Goal: Task Accomplishment & Management: Manage account settings

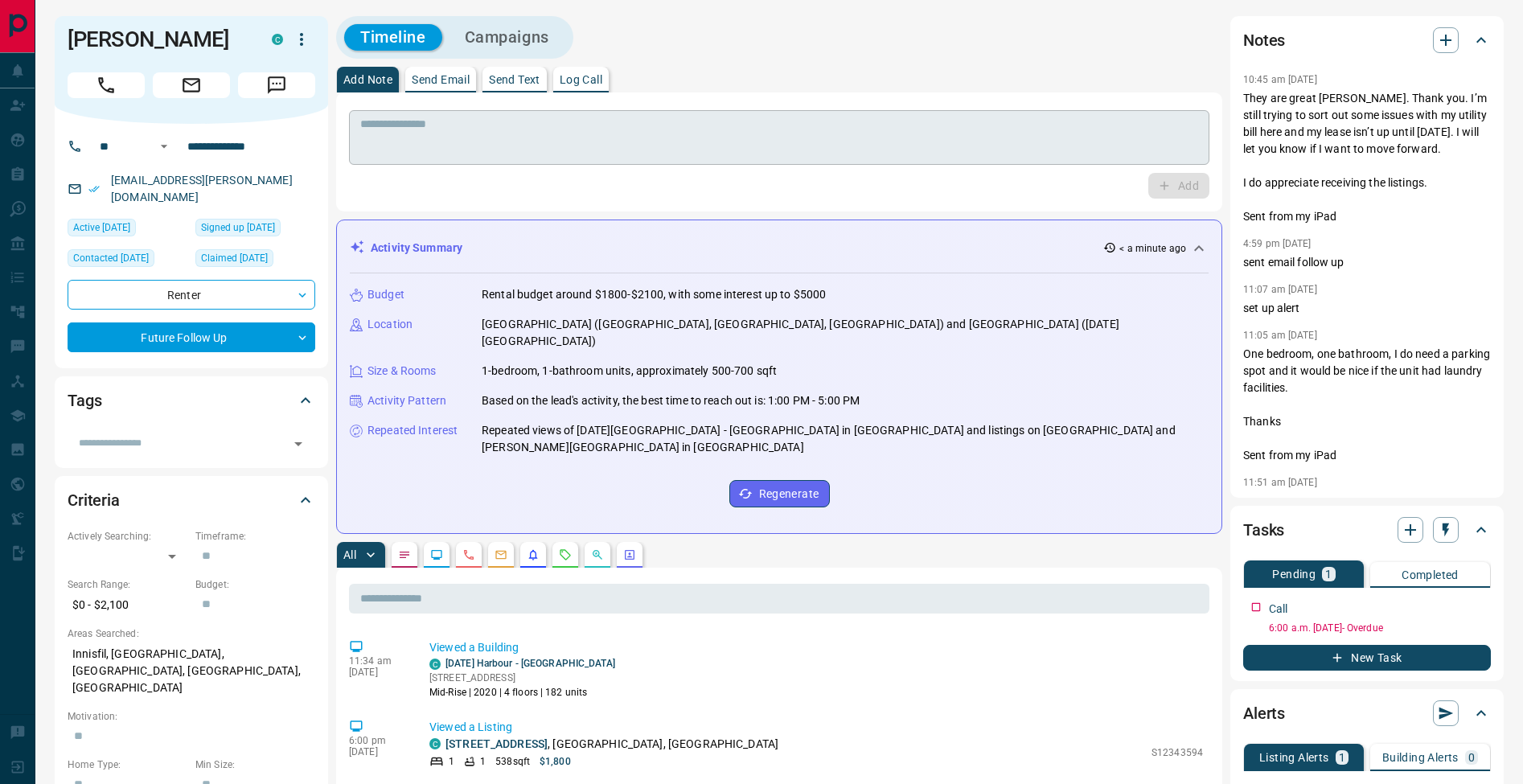
click at [488, 148] on textarea at bounding box center [779, 137] width 838 height 41
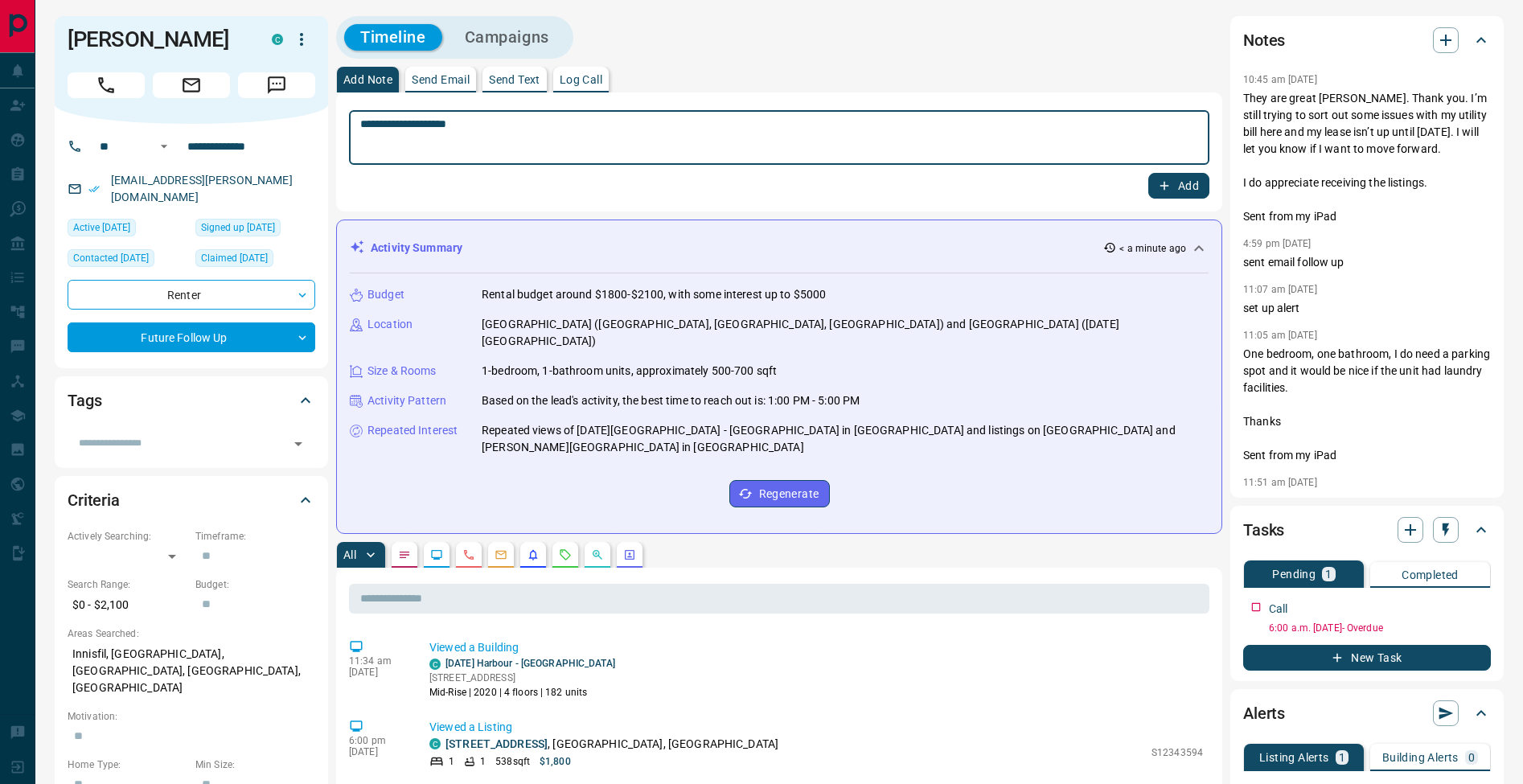
type textarea "**********"
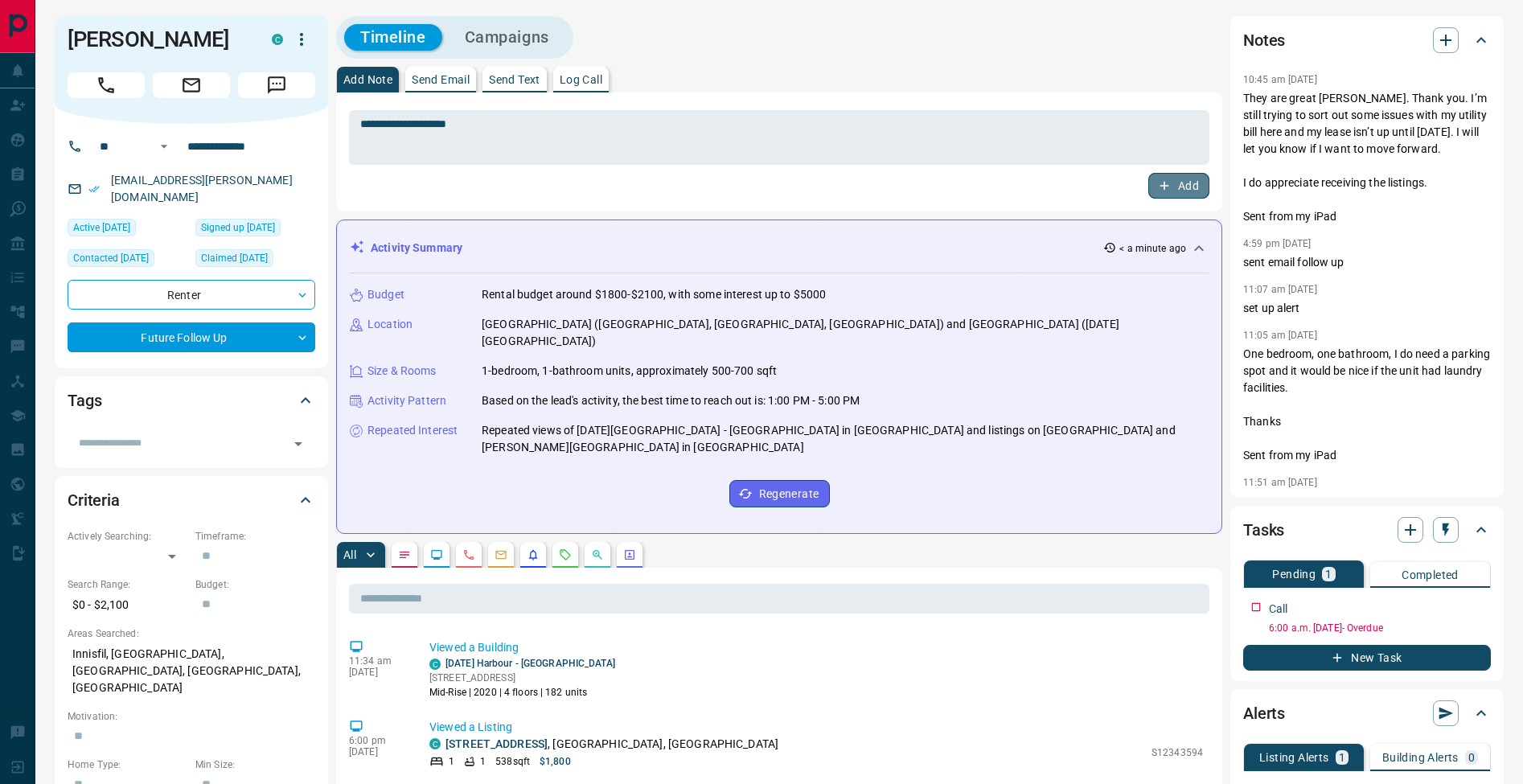
click at [1183, 190] on button "Add" at bounding box center [1178, 185] width 61 height 26
click at [1484, 600] on icon "button" at bounding box center [1480, 605] width 13 height 13
click at [1477, 633] on li "Edit" at bounding box center [1454, 635] width 71 height 25
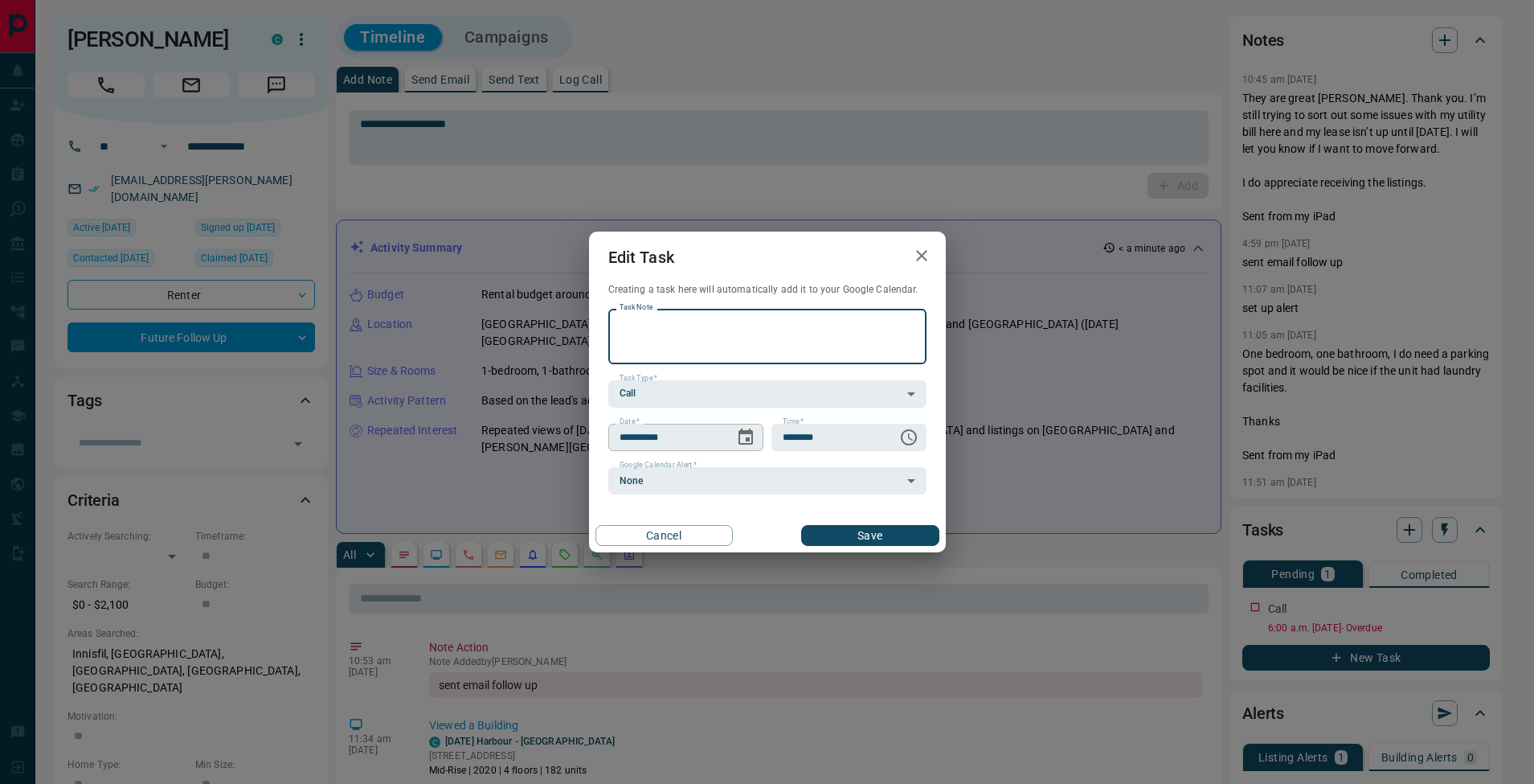
click at [748, 444] on icon "Choose date, selected date is Aug 13, 2025" at bounding box center [745, 436] width 14 height 16
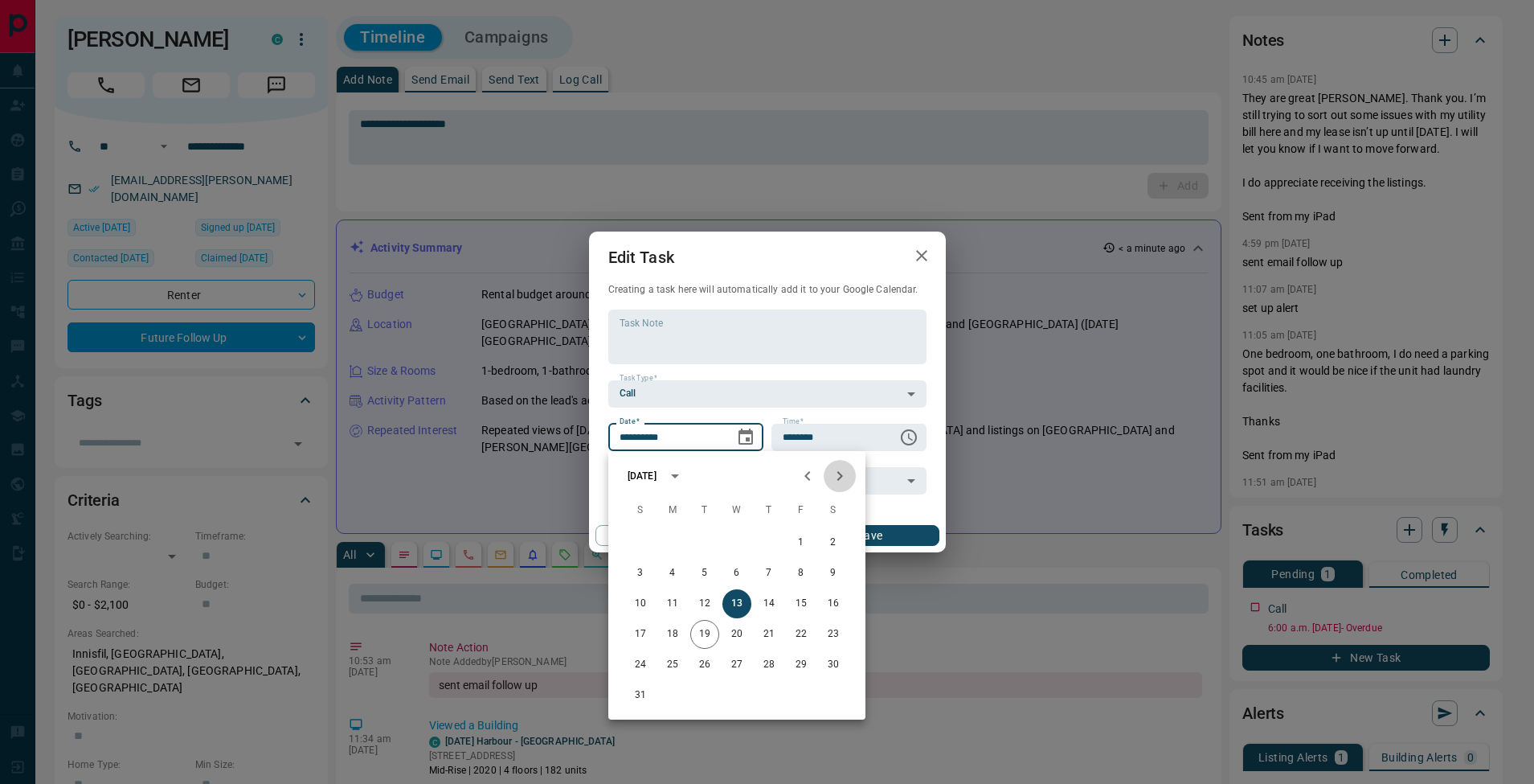
click at [844, 477] on icon "Next month" at bounding box center [840, 475] width 19 height 19
click at [767, 543] on button "4" at bounding box center [769, 542] width 29 height 29
type input "**********"
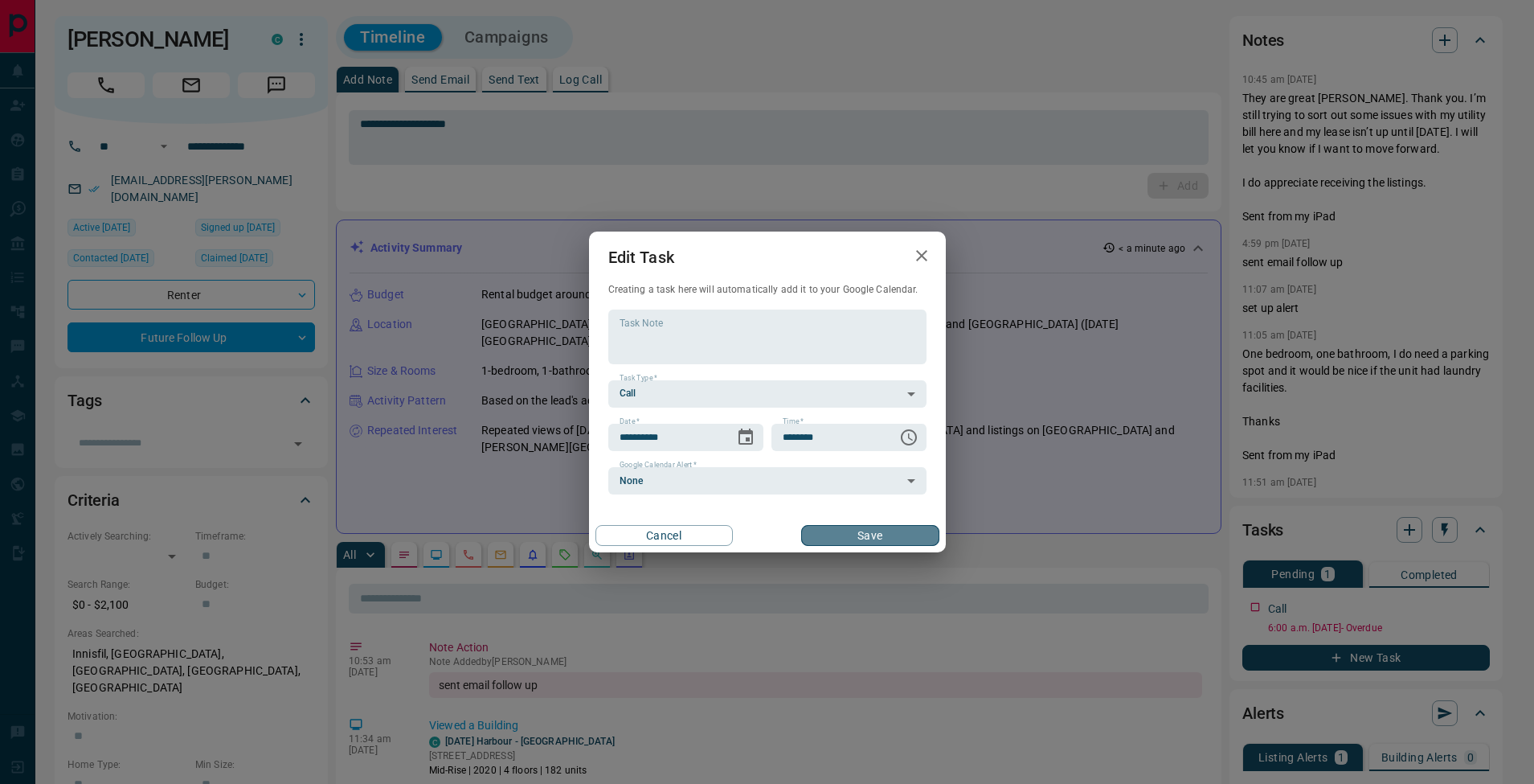
click at [878, 529] on button "Save" at bounding box center [869, 536] width 137 height 21
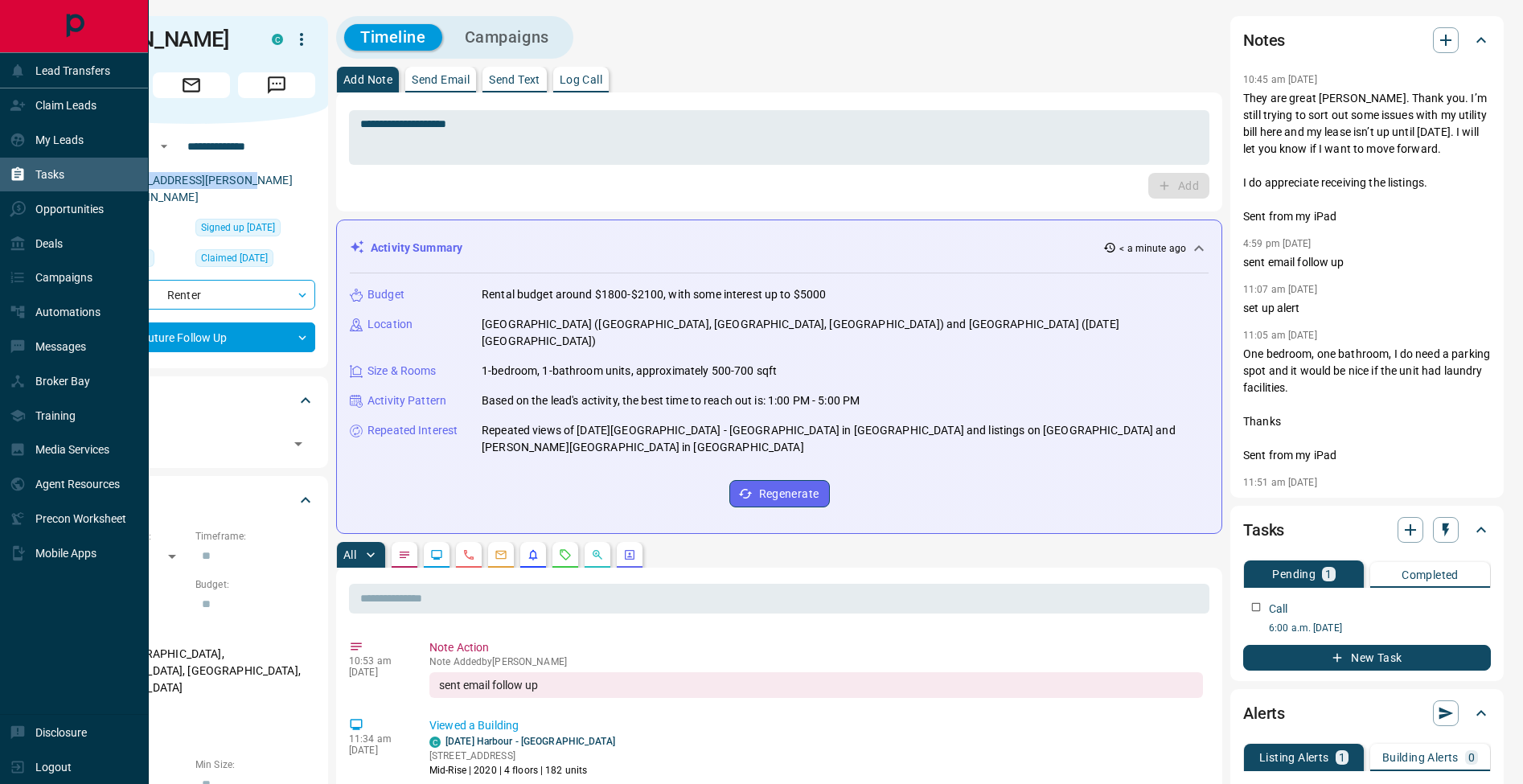
click at [19, 164] on div "Tasks" at bounding box center [37, 175] width 55 height 26
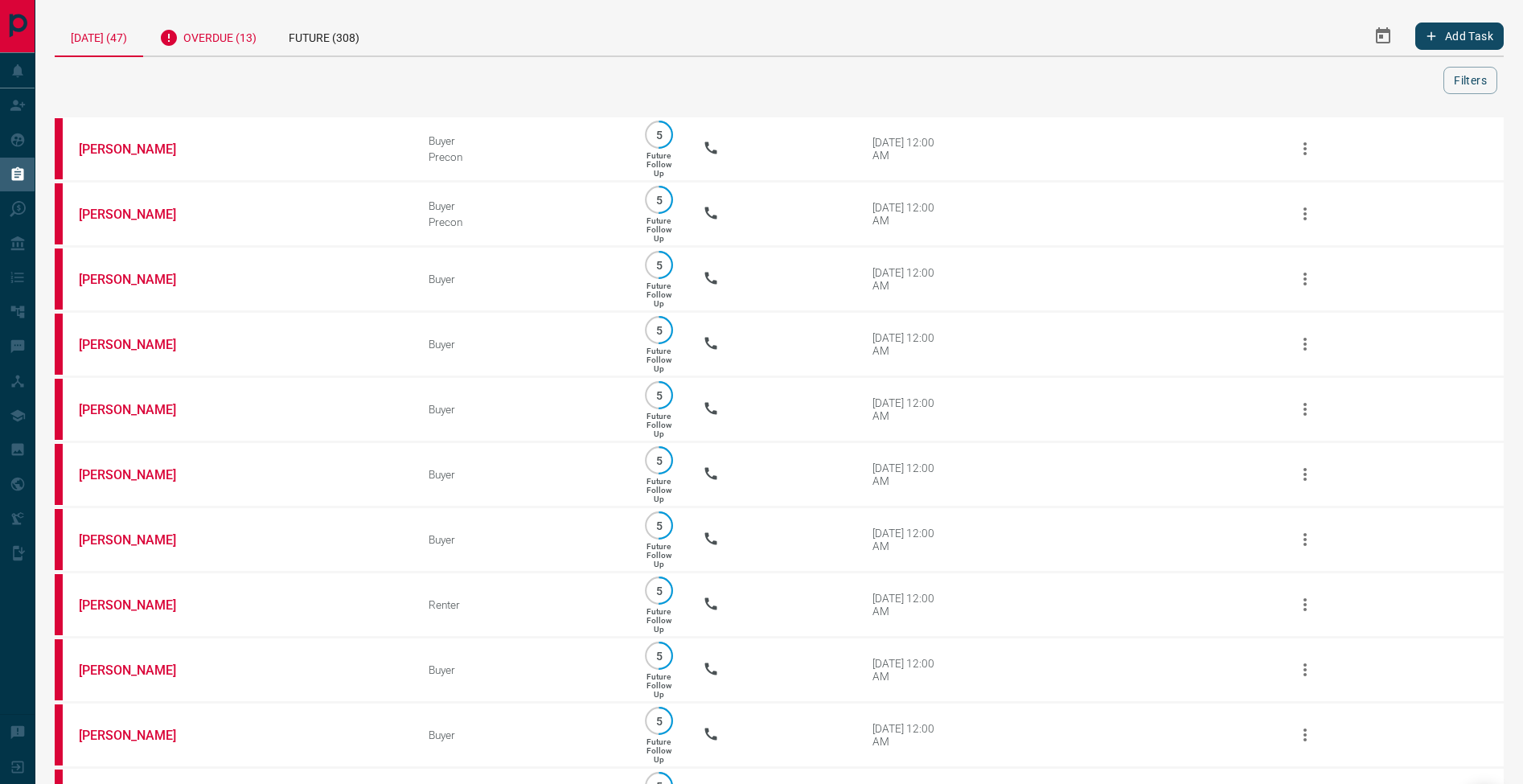
click at [250, 45] on div "Overdue (13)" at bounding box center [207, 36] width 129 height 40
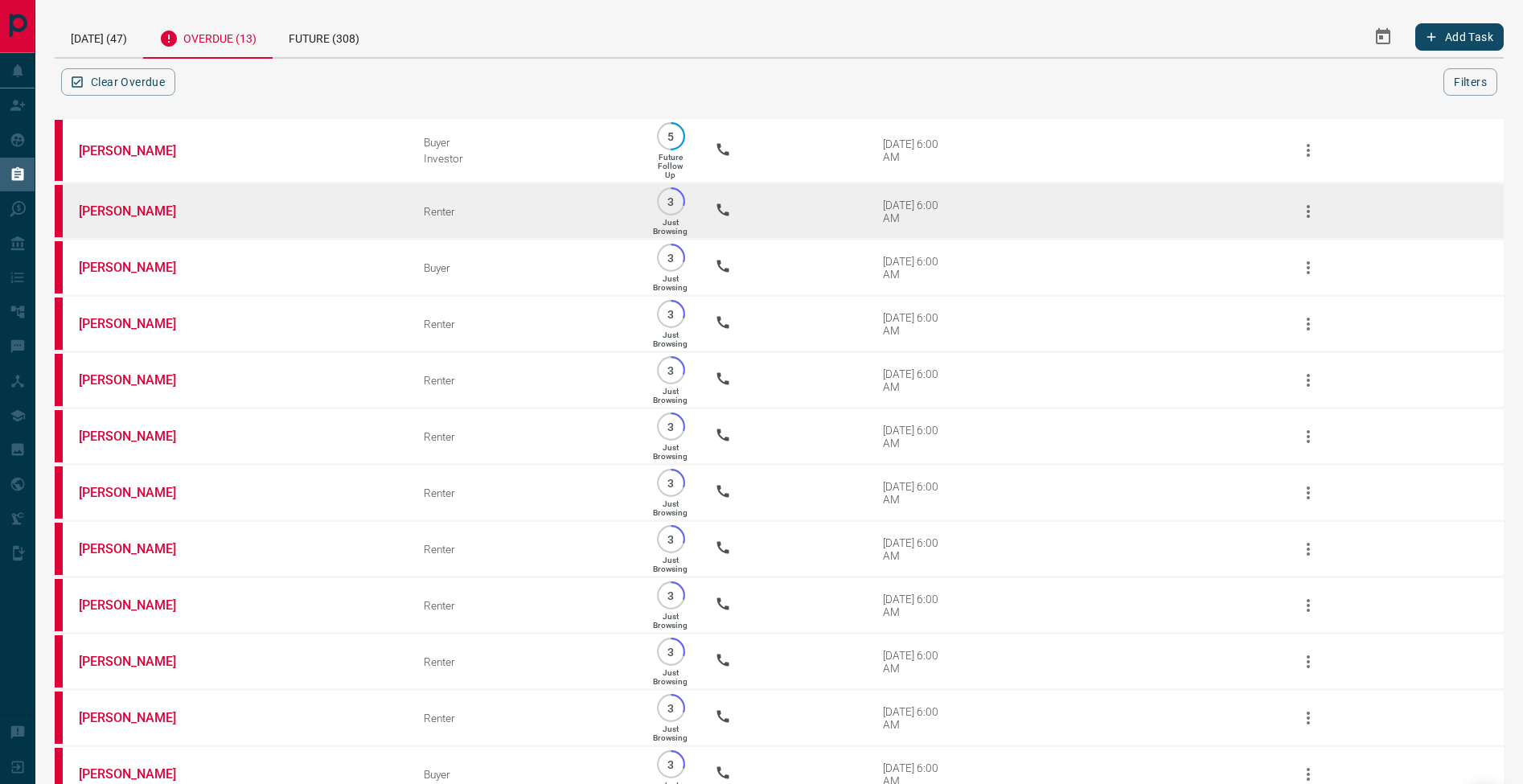
scroll to position [176, 0]
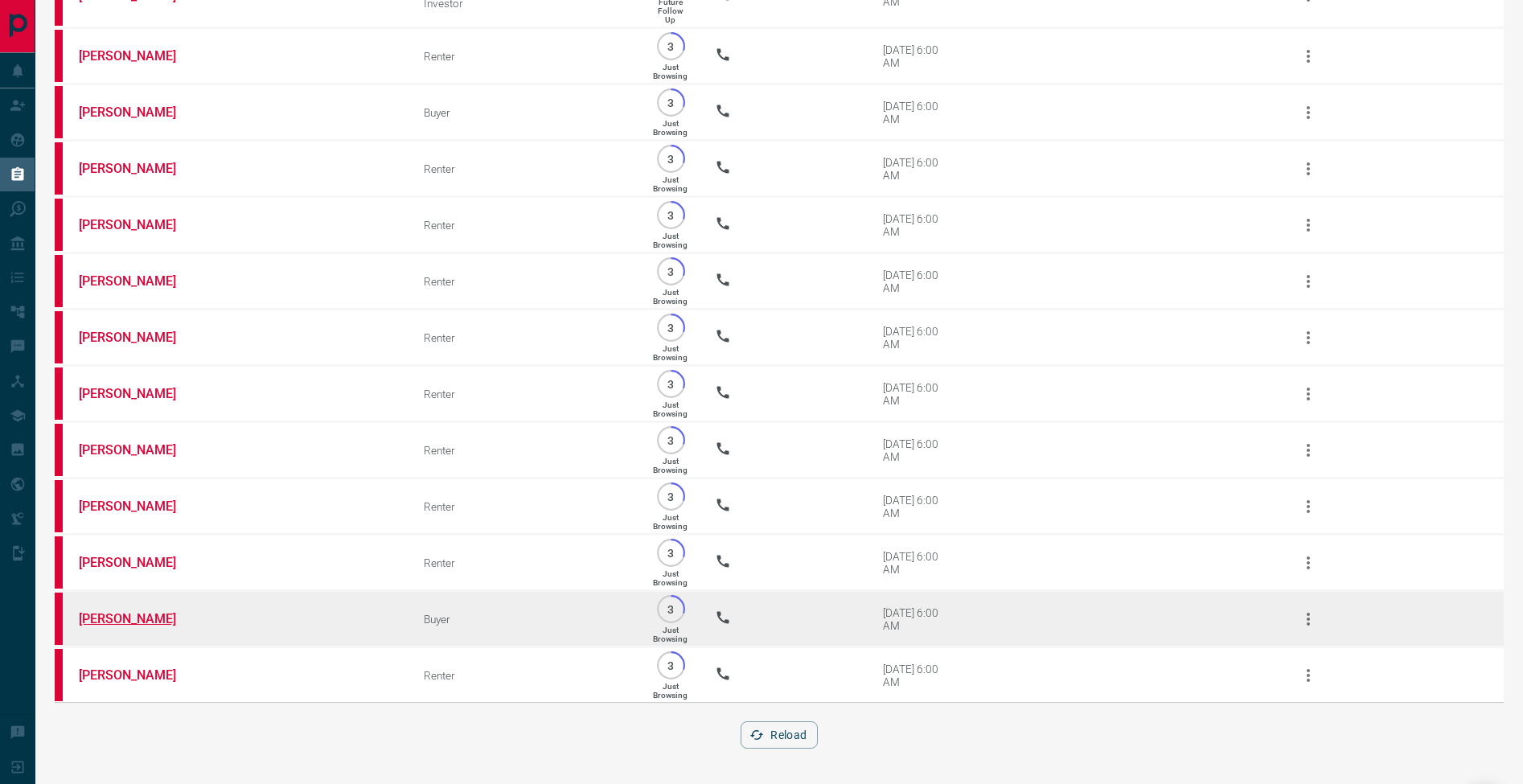
click at [143, 621] on link "[PERSON_NAME]" at bounding box center [139, 619] width 121 height 15
